Goal: Information Seeking & Learning: Learn about a topic

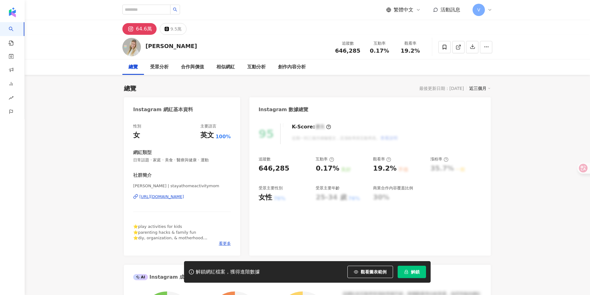
click at [184, 197] on div "https://www.instagram.com/stayathomeactivitymom/" at bounding box center [161, 197] width 45 height 6
click at [225, 243] on span "看更多" at bounding box center [225, 244] width 12 height 6
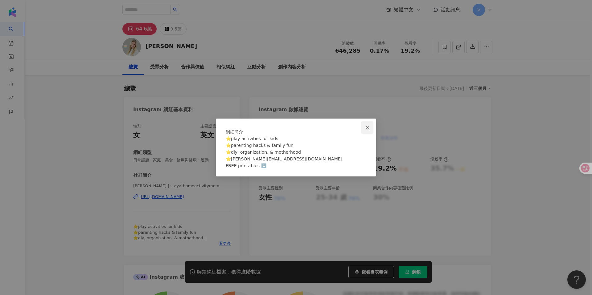
click at [365, 125] on icon "close" at bounding box center [366, 127] width 5 height 5
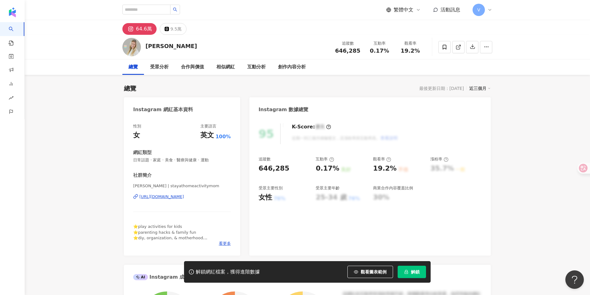
drag, startPoint x: 146, startPoint y: 45, endPoint x: 208, endPoint y: 46, distance: 61.9
click at [208, 46] on div "Brittany Bacharach 追蹤數 646,285 互動率 0.17% 觀看率 19.2%" at bounding box center [307, 47] width 394 height 24
copy div "Brittany Bacharach"
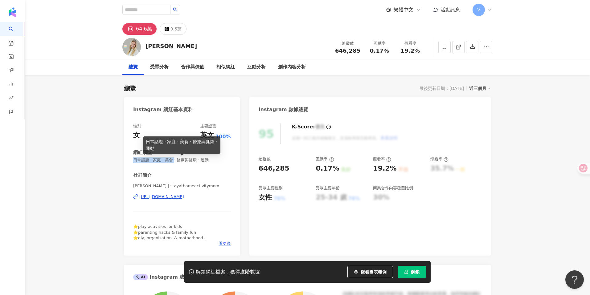
drag, startPoint x: 135, startPoint y: 160, endPoint x: 173, endPoint y: 161, distance: 38.2
click at [173, 161] on span "日常話題 · 家庭 · 美食 · 醫療與健康 · 運動" at bounding box center [182, 160] width 98 height 6
copy span "日常話題 · 家庭 · 美食"
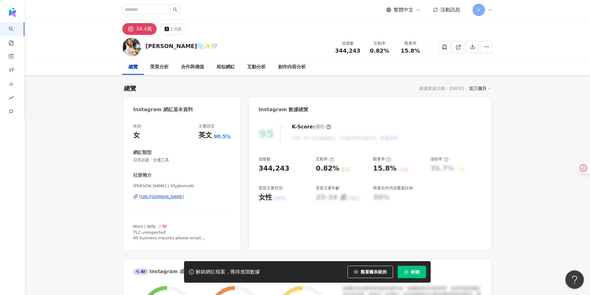
scroll to position [3, 0]
click at [181, 196] on div "https://www.instagram.com/kkolbyshae/" at bounding box center [161, 197] width 45 height 6
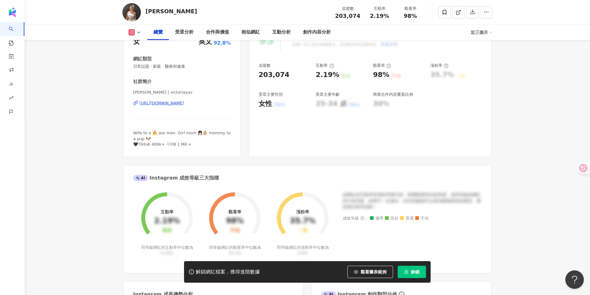
scroll to position [93, 0]
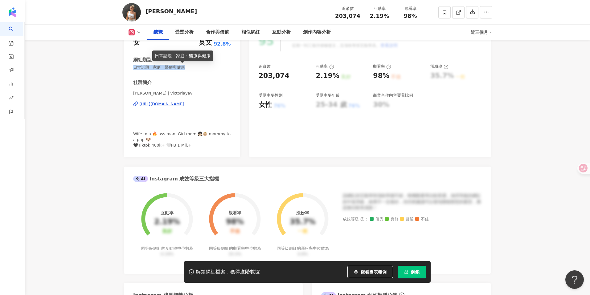
drag, startPoint x: 189, startPoint y: 68, endPoint x: 133, endPoint y: 68, distance: 56.1
click at [133, 68] on span "日常話題 · 家庭 · 醫療與健康" at bounding box center [182, 68] width 98 height 6
click at [213, 79] on div "性別 女 主要語言 英文 92.8% 網紅類型 日常話題 · 家庭 · 醫療與健康 社群簡介 Victoria Yavnyi | victoriayav ht…" at bounding box center [182, 89] width 98 height 117
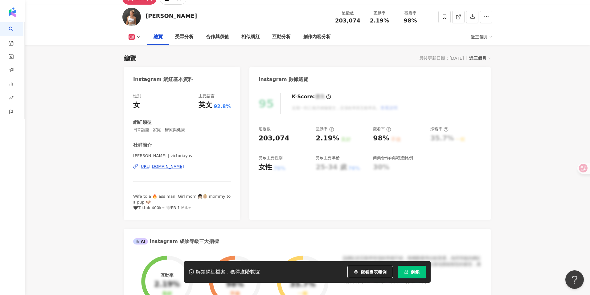
scroll to position [17, 0]
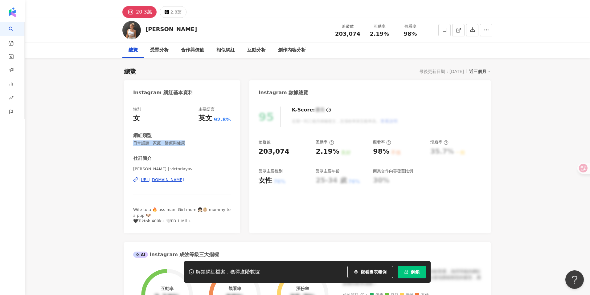
drag, startPoint x: 193, startPoint y: 145, endPoint x: 132, endPoint y: 143, distance: 62.0
click at [132, 143] on div "性別 女 主要語言 英文 92.8% 網紅類型 日常話題 · 家庭 · 醫療與健康 社群簡介 Victoria Yavnyi | victoriayav ht…" at bounding box center [182, 166] width 116 height 133
copy span "日常話題 · 家庭 · 醫療與健康"
drag, startPoint x: 201, startPoint y: 31, endPoint x: 146, endPoint y: 30, distance: 54.8
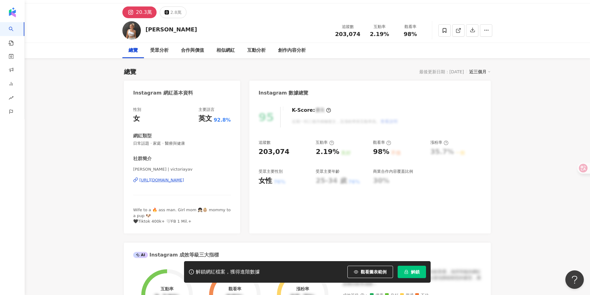
click at [146, 30] on div "Victoria Yavnyi 追蹤數 203,074 互動率 2.19% 觀看率 98%" at bounding box center [307, 30] width 394 height 24
copy div "Victoria Yavnyi"
drag, startPoint x: 359, startPoint y: 34, endPoint x: 333, endPoint y: 34, distance: 26.2
click at [333, 34] on div "追蹤數 203,074" at bounding box center [347, 30] width 33 height 13
copy span "203,074"
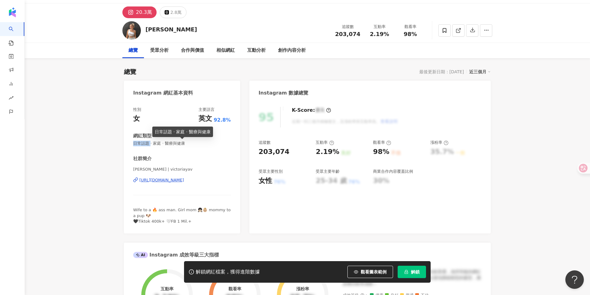
drag, startPoint x: 150, startPoint y: 143, endPoint x: 135, endPoint y: 143, distance: 15.4
click at [135, 143] on span "日常話題 · 家庭 · 醫療與健康" at bounding box center [182, 144] width 98 height 6
copy span "日常話題"
drag, startPoint x: 153, startPoint y: 143, endPoint x: 161, endPoint y: 144, distance: 7.8
click at [161, 144] on span "日常話題 · 家庭 · 醫療與健康" at bounding box center [182, 144] width 98 height 6
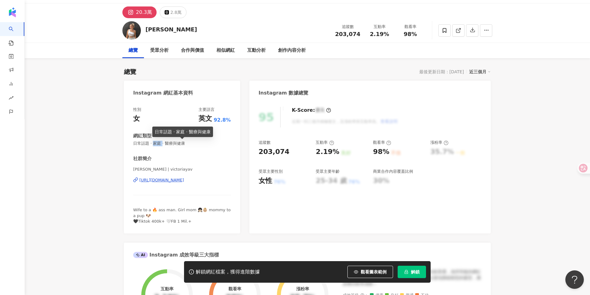
copy span "家庭"
drag, startPoint x: 186, startPoint y: 143, endPoint x: 165, endPoint y: 144, distance: 21.6
click at [165, 144] on span "日常話題 · 家庭 · 醫療與健康" at bounding box center [182, 144] width 98 height 6
copy span "醫療與健康"
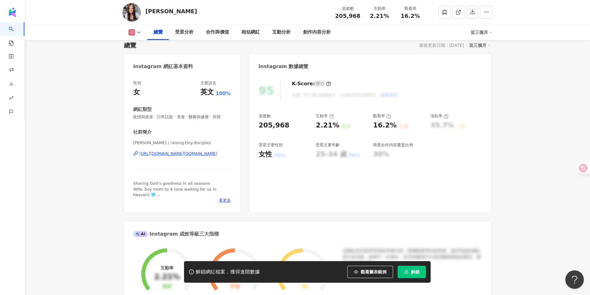
scroll to position [47, 0]
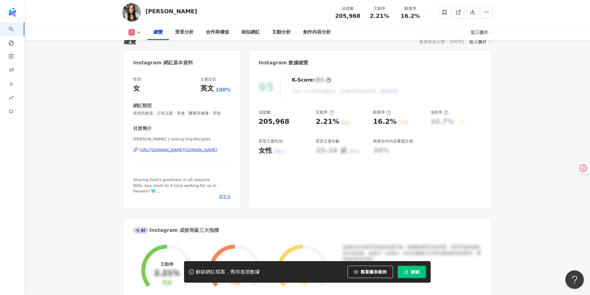
click at [224, 196] on span "看更多" at bounding box center [225, 197] width 12 height 6
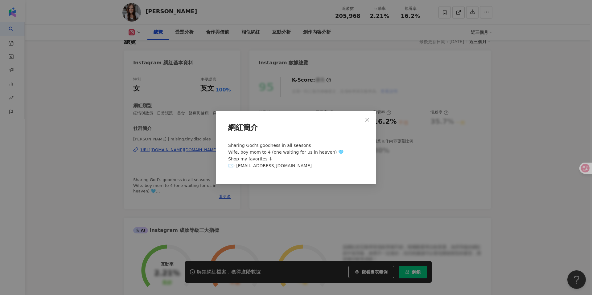
click at [405, 101] on div "網紅簡介 Sharing God’s goodness in all seasons Wife, boy mom to 4 (one waiting for …" at bounding box center [296, 147] width 592 height 295
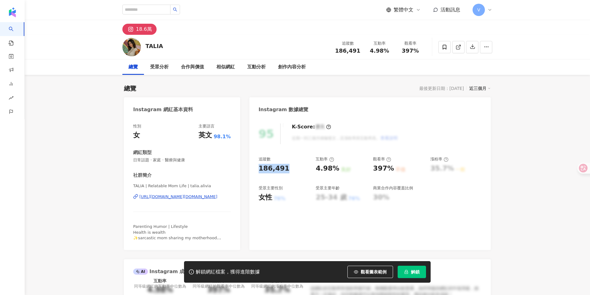
drag, startPoint x: 266, startPoint y: 169, endPoint x: 250, endPoint y: 169, distance: 16.3
click at [250, 169] on div "95 K-Score : 優良 近期一到三個月積極發文，且漲粉率與互動率高。 查看說明 追蹤數 186,491 互動率 4.98% 良好 觀看率 397% 不…" at bounding box center [369, 183] width 241 height 133
copy div "186,491"
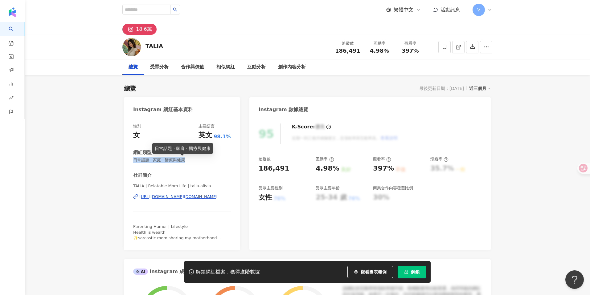
drag, startPoint x: 134, startPoint y: 159, endPoint x: 186, endPoint y: 161, distance: 52.4
click at [186, 161] on span "日常話題 · 家庭 · 醫療與健康" at bounding box center [182, 160] width 98 height 6
copy span "日常話題 · 家庭 · 醫療與健康"
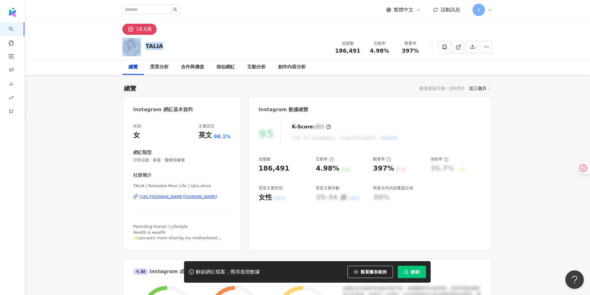
drag, startPoint x: 163, startPoint y: 47, endPoint x: 141, endPoint y: 47, distance: 21.6
click at [141, 47] on div "TALIA 追蹤數 186,491 互動率 4.98% 觀看率 397%" at bounding box center [307, 47] width 394 height 24
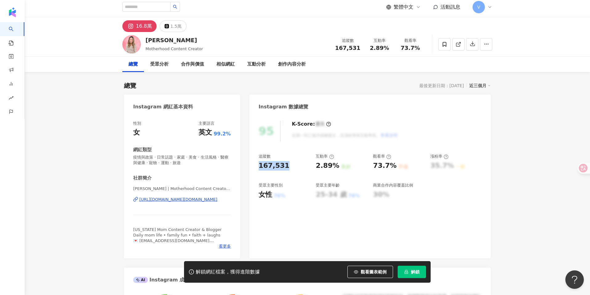
drag, startPoint x: 290, startPoint y: 165, endPoint x: 250, endPoint y: 163, distance: 39.8
click at [250, 163] on div "95 K-Score : 優良 近期一到三個月積極發文，且漲粉率與互動率高。 查看說明 追蹤數 167,531 互動率 2.89% 良好 觀看率 73.7% …" at bounding box center [369, 187] width 241 height 144
copy div "167,531"
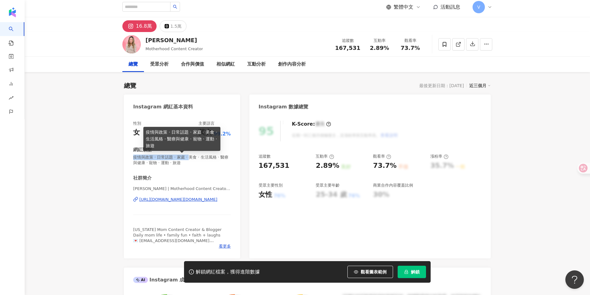
drag, startPoint x: 135, startPoint y: 157, endPoint x: 187, endPoint y: 157, distance: 52.1
click at [187, 157] on span "疫情與政策 · 日常話題 · 家庭 · 美食 · 生活風格 · 醫療與健康 · 寵物 · 運動 · 旅遊" at bounding box center [182, 160] width 98 height 11
copy span "疫情與政策 · 日常話題 · 家庭 ·"
